Goal: Information Seeking & Learning: Find specific fact

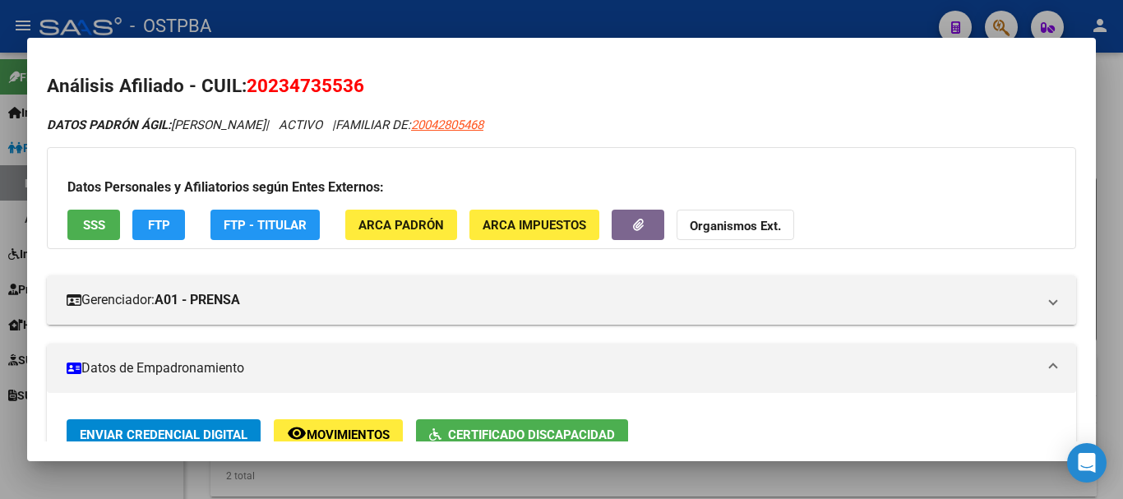
click at [326, 487] on div at bounding box center [561, 249] width 1123 height 499
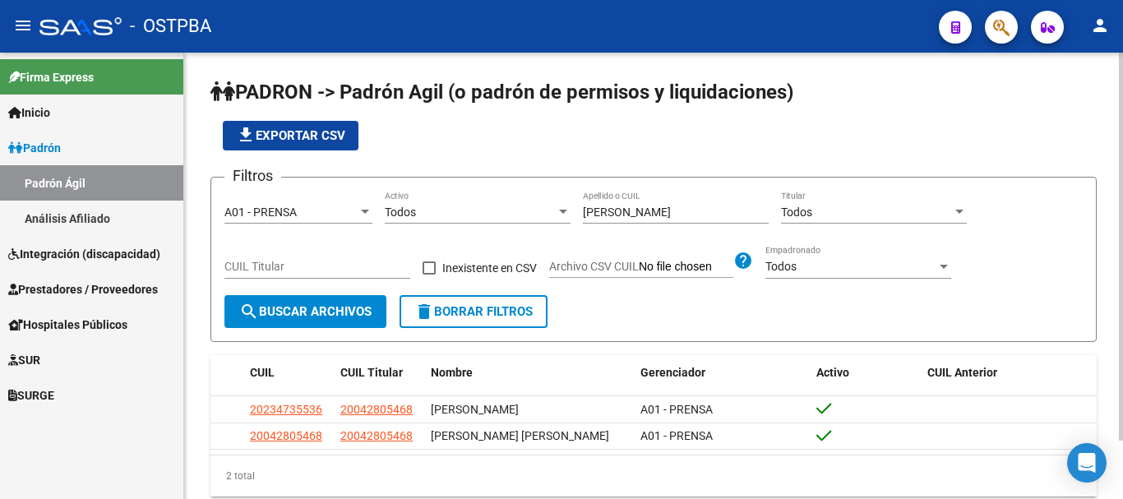
click at [698, 210] on input "[PERSON_NAME]" at bounding box center [676, 213] width 186 height 14
type input "g"
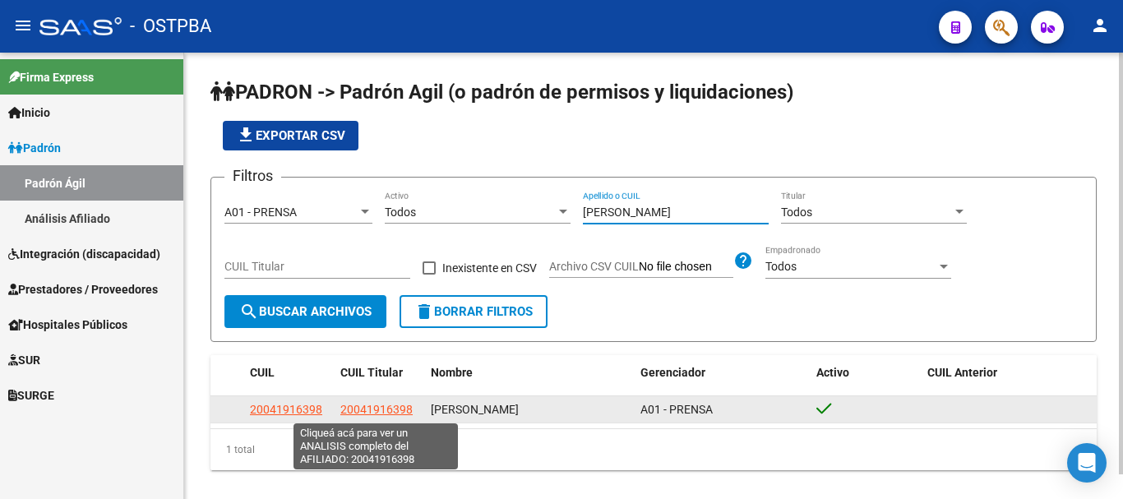
type input "[PERSON_NAME]"
click at [343, 410] on span "20041916398" at bounding box center [376, 409] width 72 height 13
type textarea "20041916398"
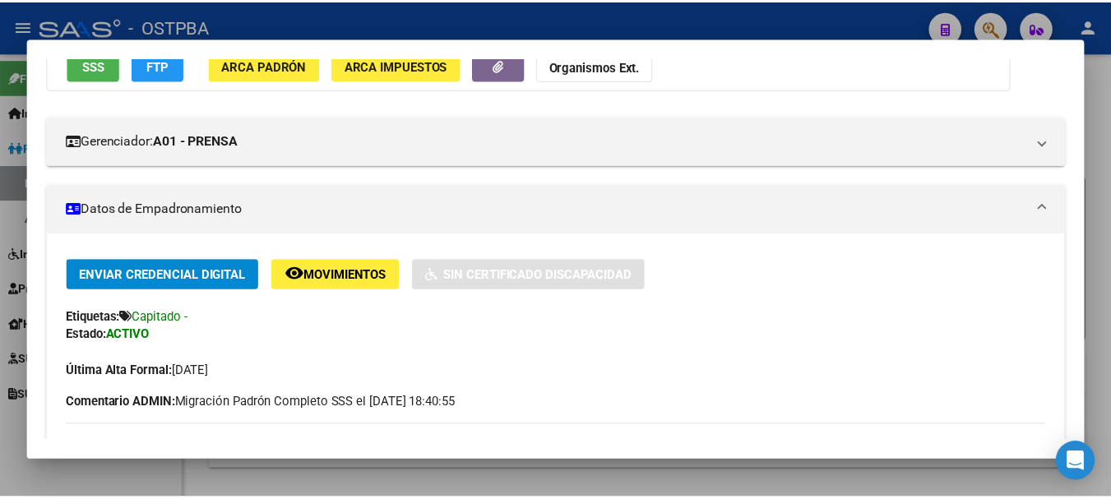
scroll to position [164, 0]
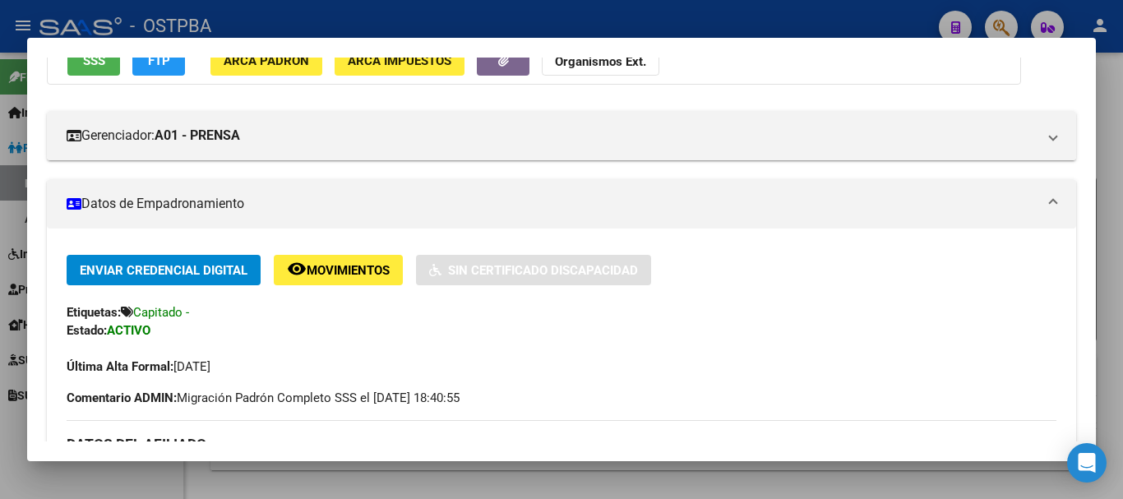
click at [1114, 90] on div at bounding box center [561, 249] width 1123 height 499
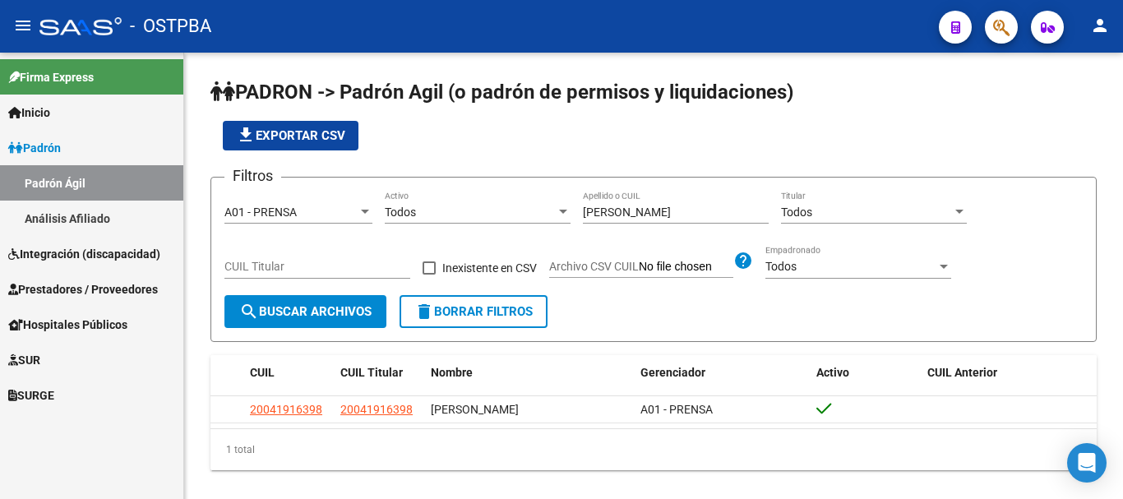
click at [1102, 27] on mat-icon "person" at bounding box center [1100, 26] width 20 height 20
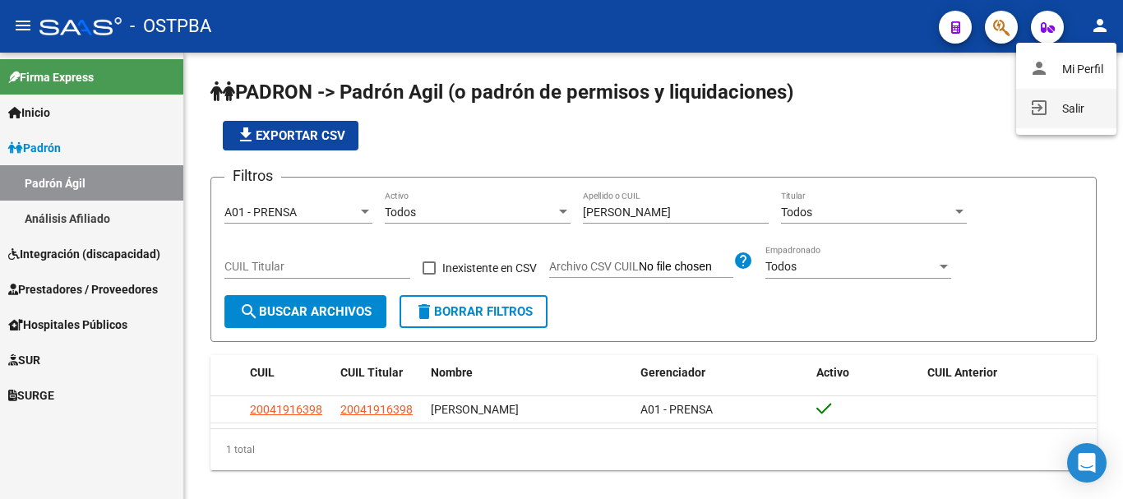
click at [1070, 109] on button "exit_to_app Salir" at bounding box center [1066, 108] width 100 height 39
